Goal: Task Accomplishment & Management: Manage account settings

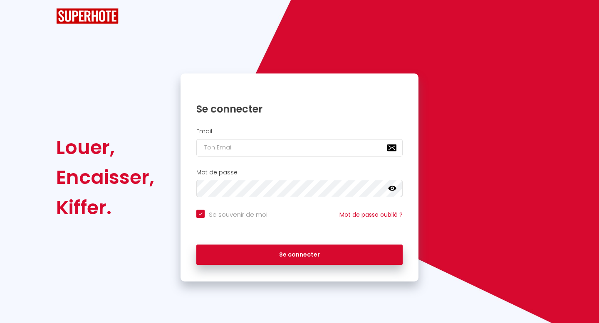
checkbox input "true"
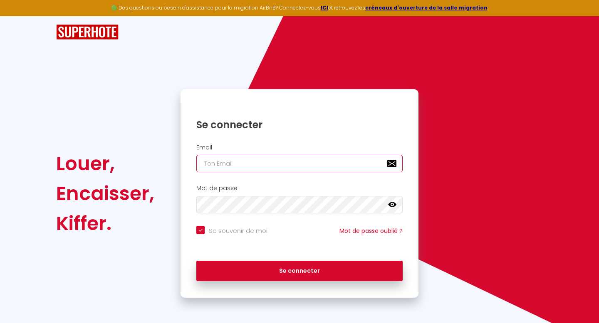
type input "[EMAIL_ADDRESS][DOMAIN_NAME]"
checkbox input "true"
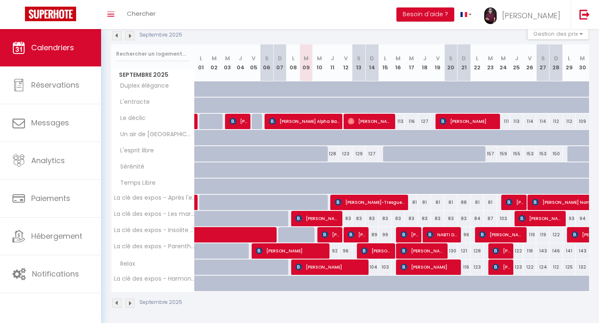
scroll to position [95, 0]
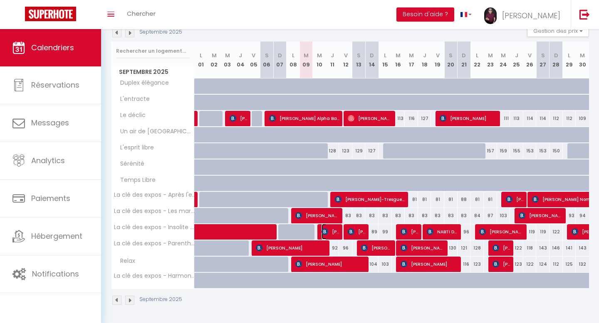
click at [330, 230] on span "[PERSON_NAME]" at bounding box center [330, 232] width 18 height 16
select select "OK"
select select "0"
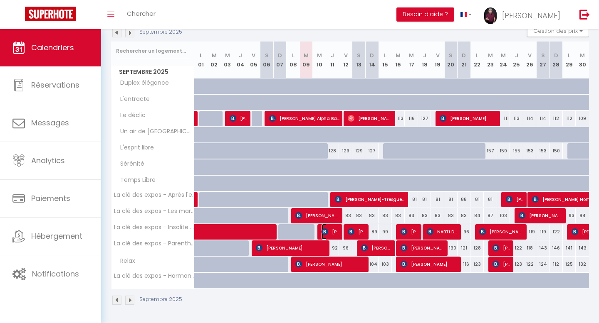
select select "1"
select select
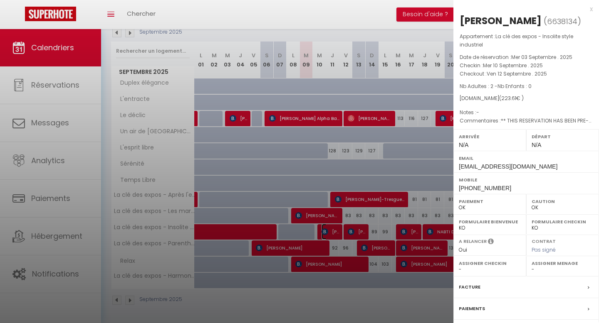
scroll to position [72, 0]
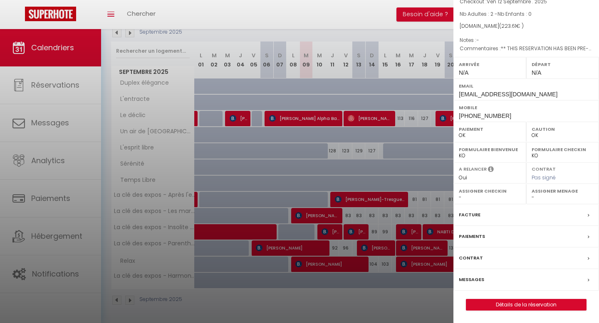
click at [475, 279] on label "Messages" at bounding box center [471, 280] width 25 height 9
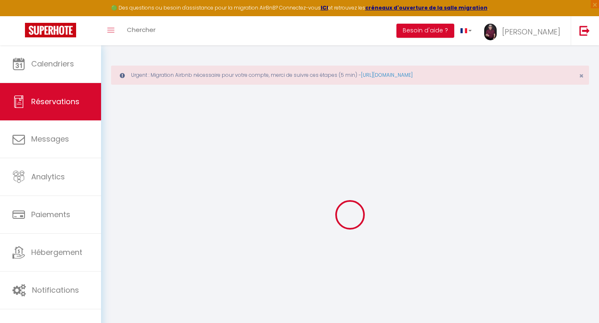
select select
checkbox input "false"
select select
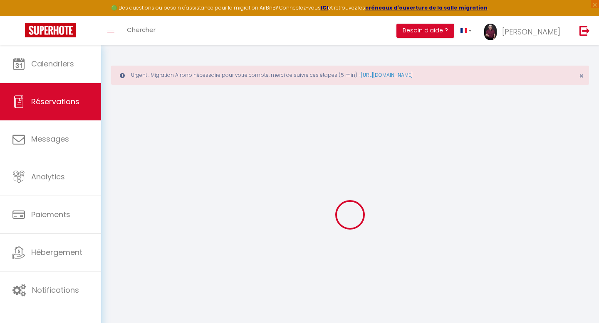
checkbox input "false"
type textarea "** THIS RESERVATION HAS BEEN PRE-PAID ** BOOKING NOTE : Payment charge is EUR 3…"
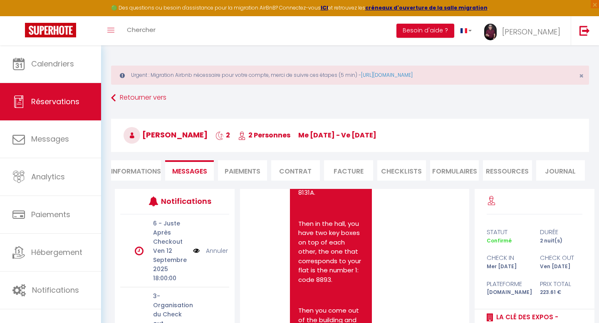
scroll to position [877, 0]
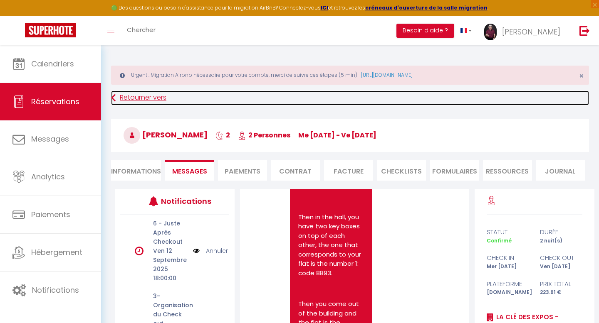
click at [134, 96] on link "Retourner vers" at bounding box center [350, 98] width 478 height 15
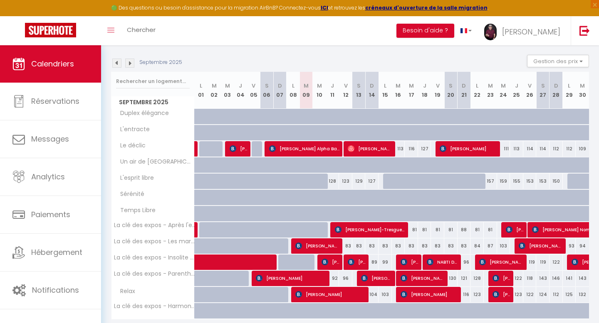
scroll to position [118, 0]
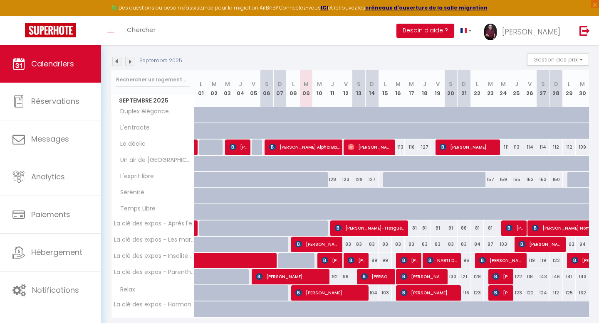
click at [131, 61] on img at bounding box center [129, 61] width 9 height 9
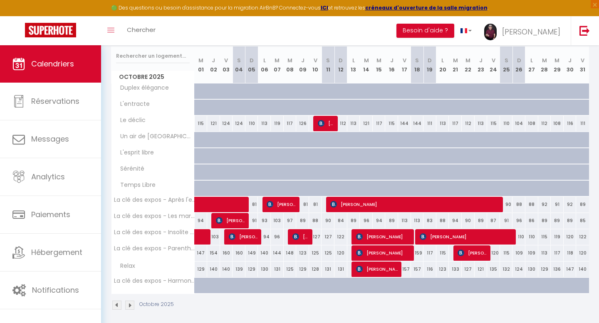
scroll to position [142, 0]
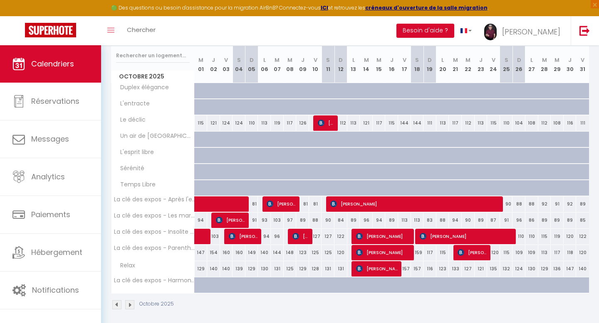
click at [131, 304] on img at bounding box center [129, 305] width 9 height 9
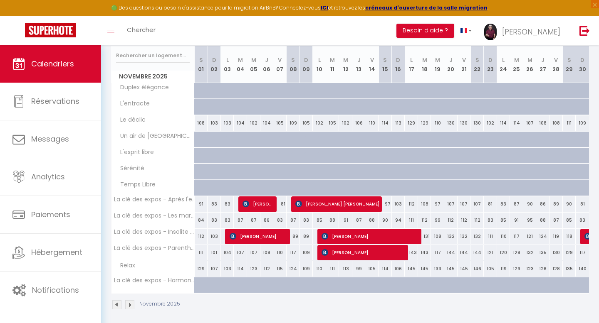
click at [131, 305] on img at bounding box center [129, 305] width 9 height 9
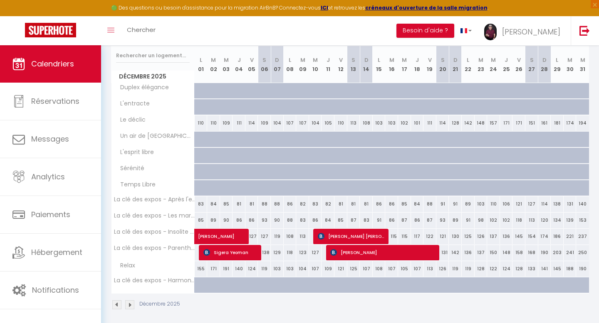
click at [131, 305] on img at bounding box center [129, 305] width 9 height 9
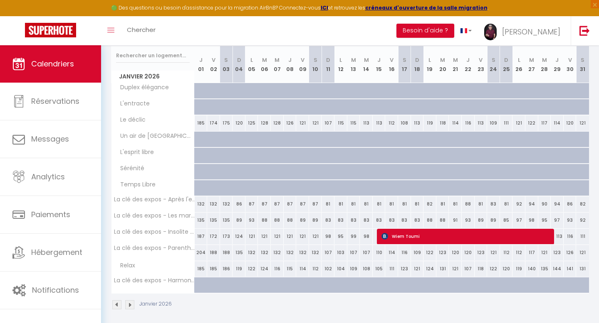
click at [131, 305] on img at bounding box center [129, 305] width 9 height 9
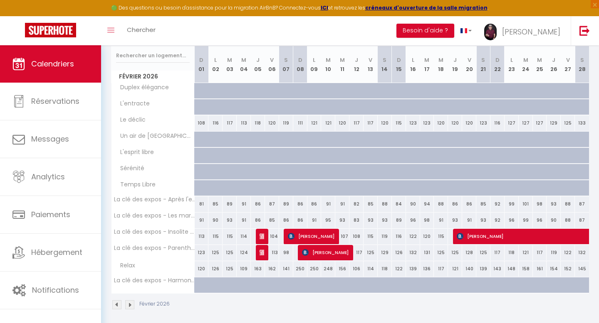
click at [131, 305] on img at bounding box center [129, 305] width 9 height 9
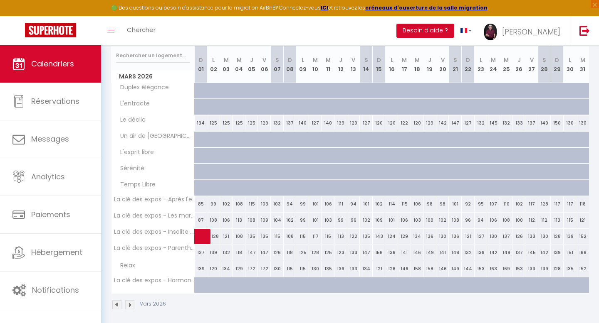
click at [131, 305] on img at bounding box center [129, 305] width 9 height 9
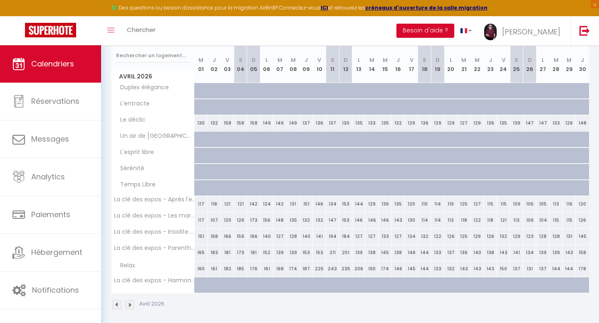
click at [131, 305] on img at bounding box center [129, 305] width 9 height 9
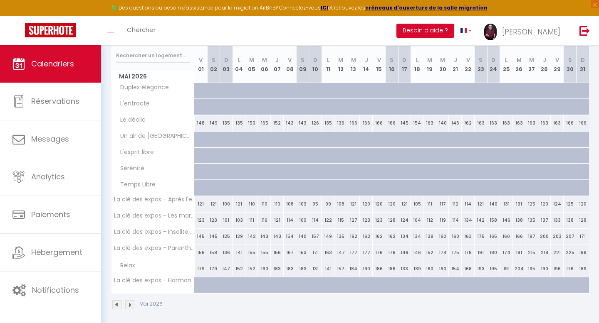
click at [131, 305] on img at bounding box center [129, 305] width 9 height 9
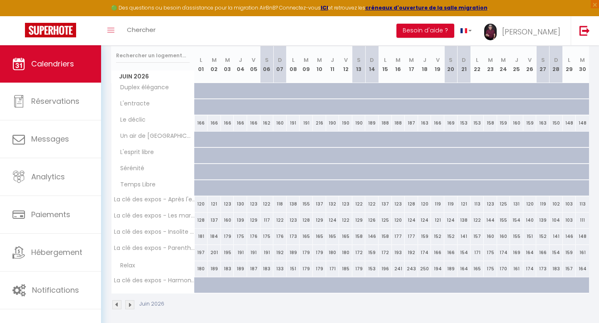
click at [119, 304] on img at bounding box center [116, 305] width 9 height 9
